Goal: Task Accomplishment & Management: Use online tool/utility

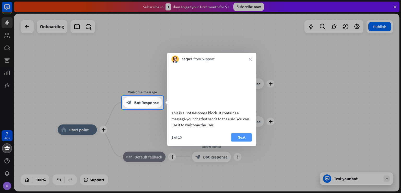
click at [243, 141] on button "Next" at bounding box center [241, 137] width 21 height 8
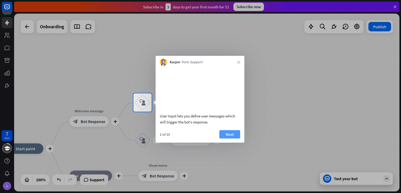
click at [236, 138] on button "Next" at bounding box center [229, 134] width 21 height 8
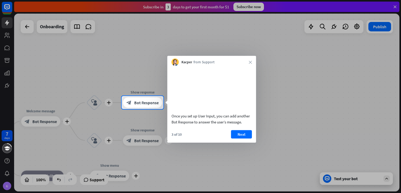
click at [236, 138] on button "Next" at bounding box center [241, 134] width 21 height 8
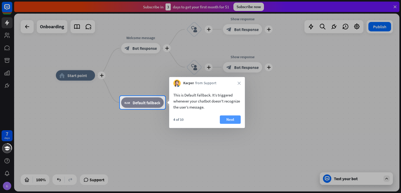
click at [235, 123] on button "Next" at bounding box center [230, 119] width 21 height 8
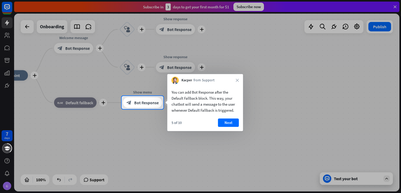
click at [235, 123] on button "Next" at bounding box center [228, 122] width 21 height 8
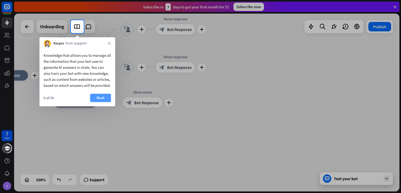
click at [102, 102] on button "Next" at bounding box center [100, 98] width 21 height 8
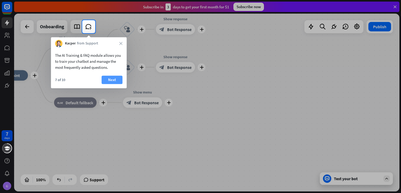
click at [110, 80] on button "Next" at bounding box center [112, 79] width 21 height 8
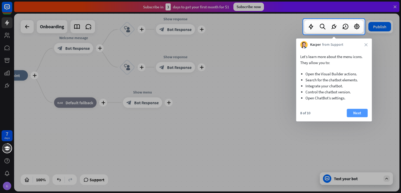
click at [360, 114] on button "Next" at bounding box center [357, 113] width 21 height 8
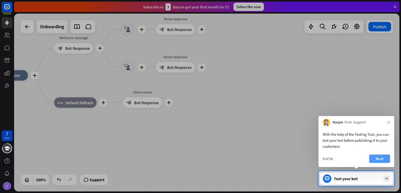
click at [378, 157] on button "Next" at bounding box center [379, 158] width 21 height 8
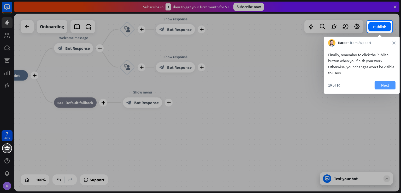
click at [385, 85] on button "Next" at bounding box center [385, 85] width 21 height 8
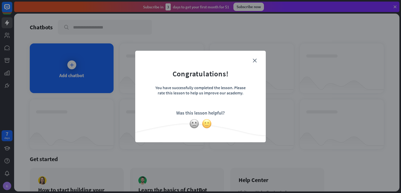
click at [206, 125] on img at bounding box center [207, 124] width 10 height 10
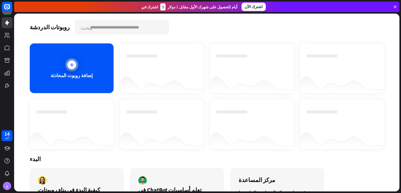
click at [66, 56] on div "إضافة روبوت المحادثة" at bounding box center [72, 68] width 84 height 50
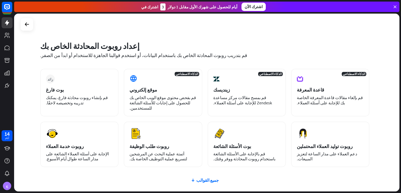
scroll to position [33, 0]
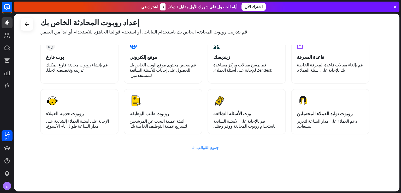
click at [200, 145] on font "جميع القوالب" at bounding box center [207, 147] width 22 height 5
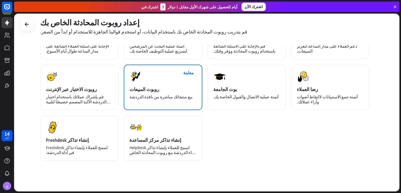
scroll to position [0, 0]
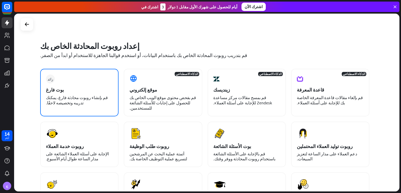
click at [95, 96] on font "قم بإنشاء روبوت محادثة فارغ، يمكنك تدريبه وتخصيصه لاحقًا." at bounding box center [77, 100] width 62 height 10
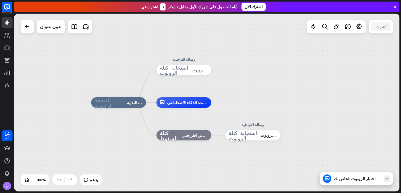
click at [112, 142] on div "الصفحة الرئيسية_2 نقطة البداية رسالة الترحيب استجابة كتلة الروبوت استجابة الروب…" at bounding box center [284, 191] width 386 height 178
click at [185, 74] on icon "استجابة كتلة الروبوت" at bounding box center [174, 70] width 29 height 10
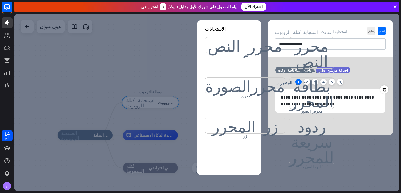
click at [144, 57] on div at bounding box center [207, 103] width 386 height 178
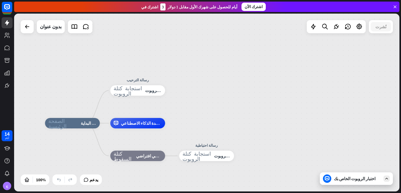
click at [204, 85] on div "الصفحة الرئيسية_2 نقطة البداية رسالة الترحيب استجابة كتلة الروبوت استجابة الروب…" at bounding box center [207, 103] width 386 height 178
